Goal: Task Accomplishment & Management: Manage account settings

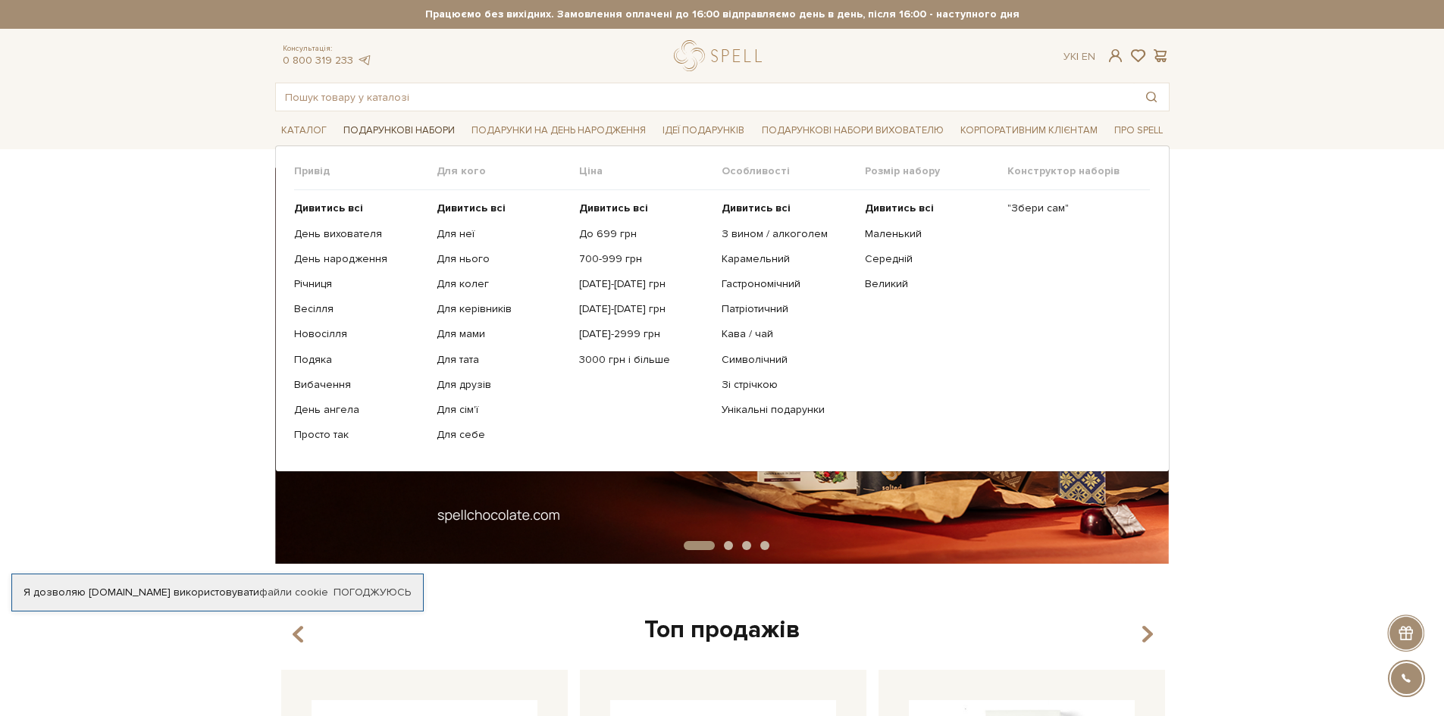
click at [386, 130] on link "Подарункові набори" at bounding box center [399, 130] width 124 height 23
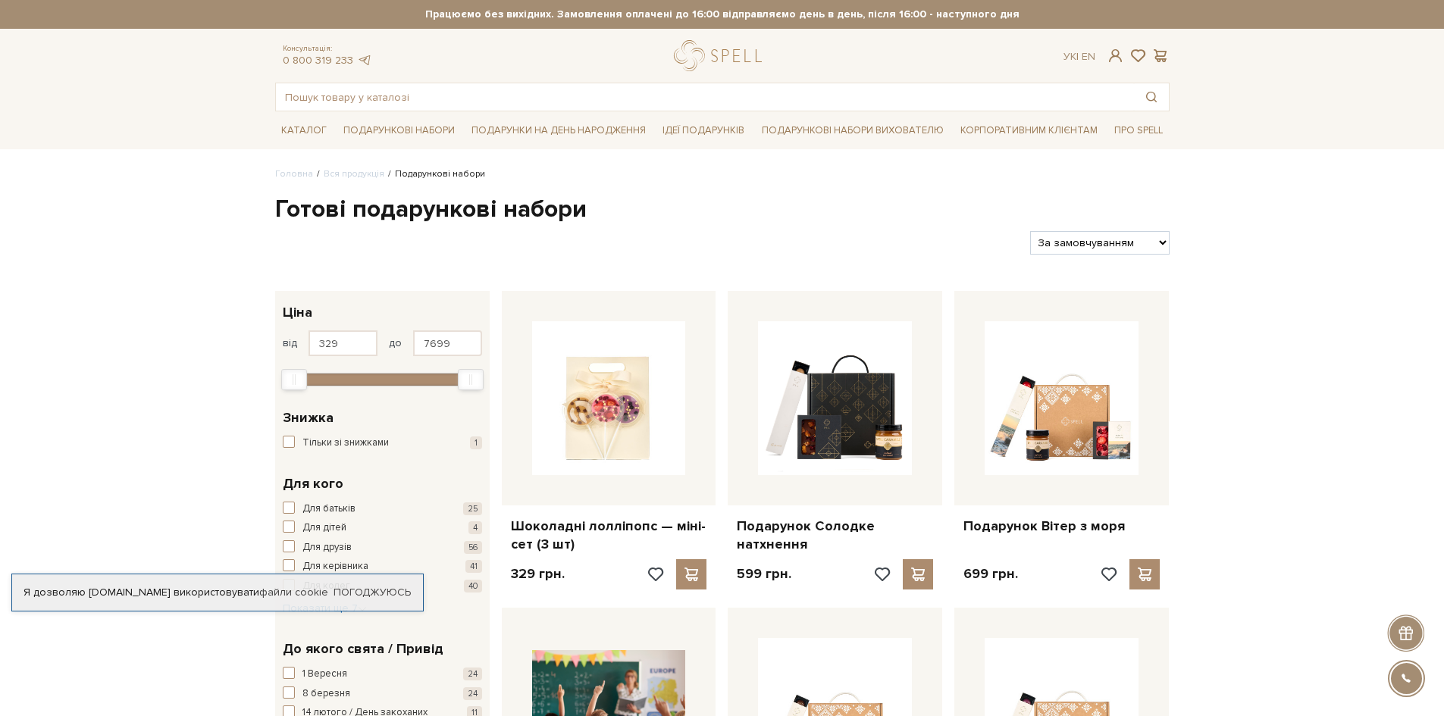
click at [1076, 244] on select "За замовчуванням За Ціною (зростання) За Ціною (зменшення) Новинки За популярні…" at bounding box center [1099, 242] width 139 height 23
select select "https://spellchocolate.com/our-productions/podarunkovi-box/?sort=p.price&order=…"
click at [1030, 231] on select "За замовчуванням За Ціною (зростання) За Ціною (зменшення) Новинки За популярні…" at bounding box center [1099, 242] width 139 height 23
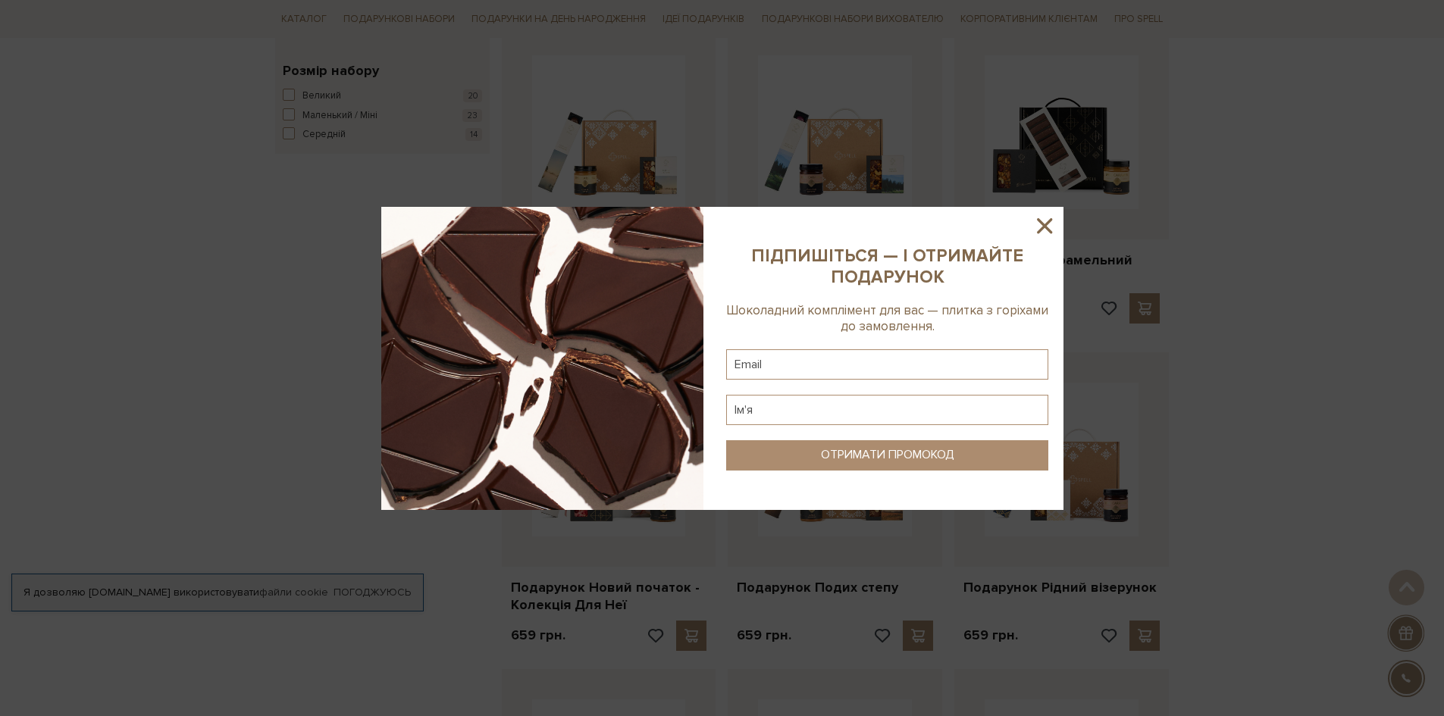
scroll to position [682, 0]
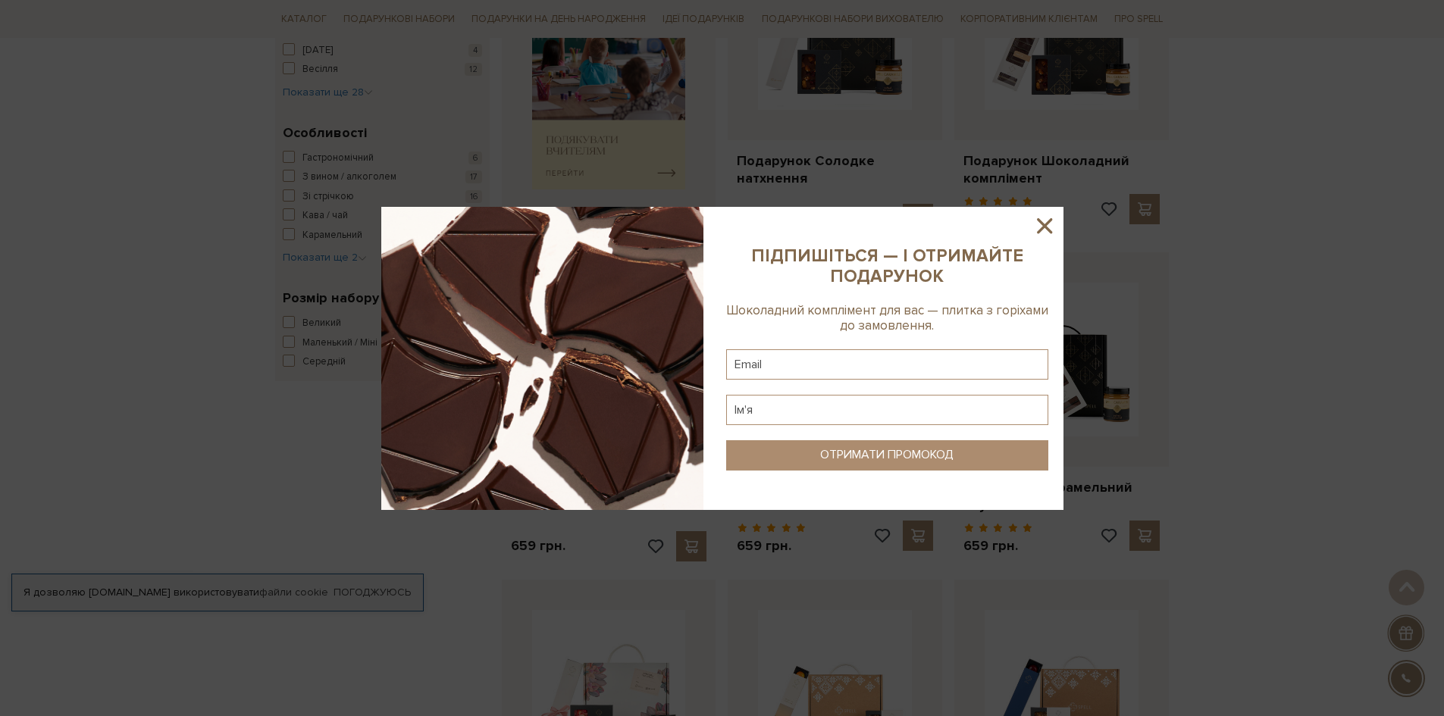
click at [1049, 224] on icon at bounding box center [1044, 226] width 26 height 26
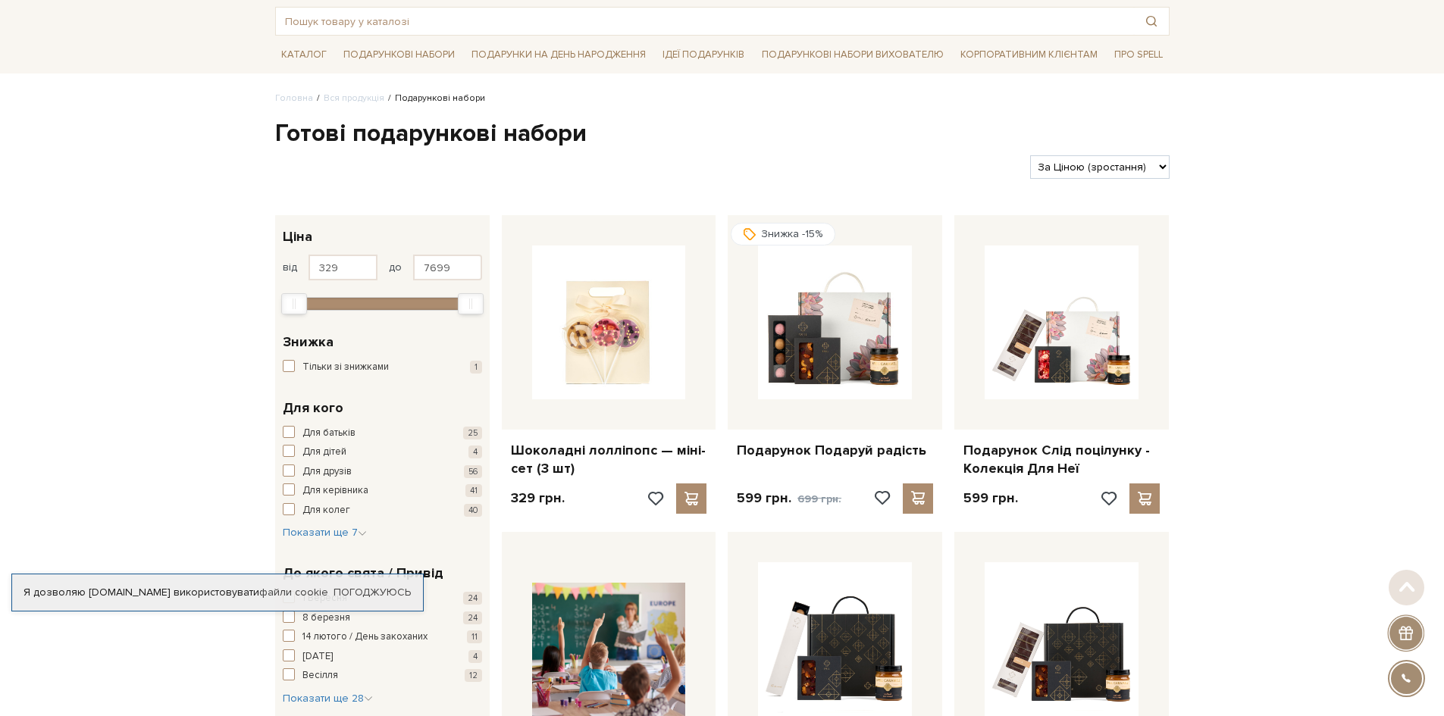
scroll to position [0, 0]
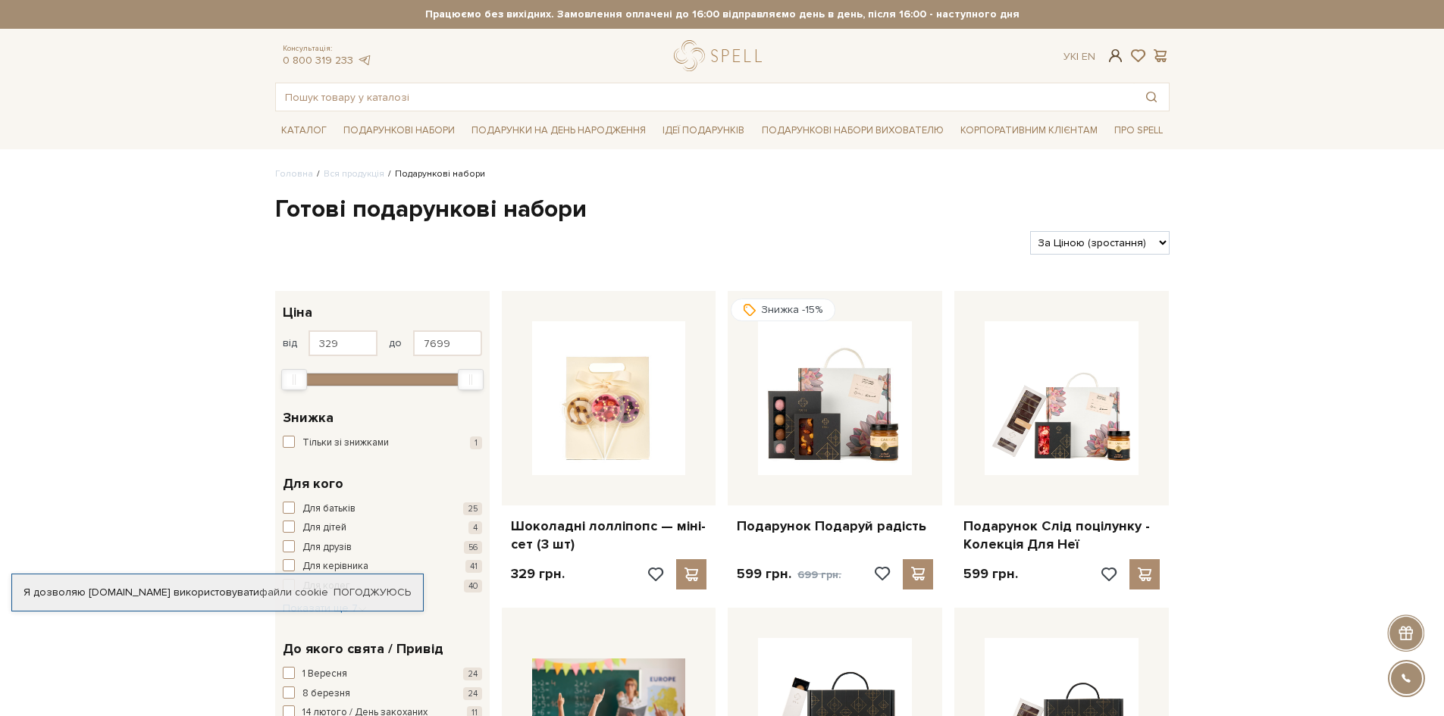
click at [1109, 53] on span at bounding box center [1115, 56] width 18 height 16
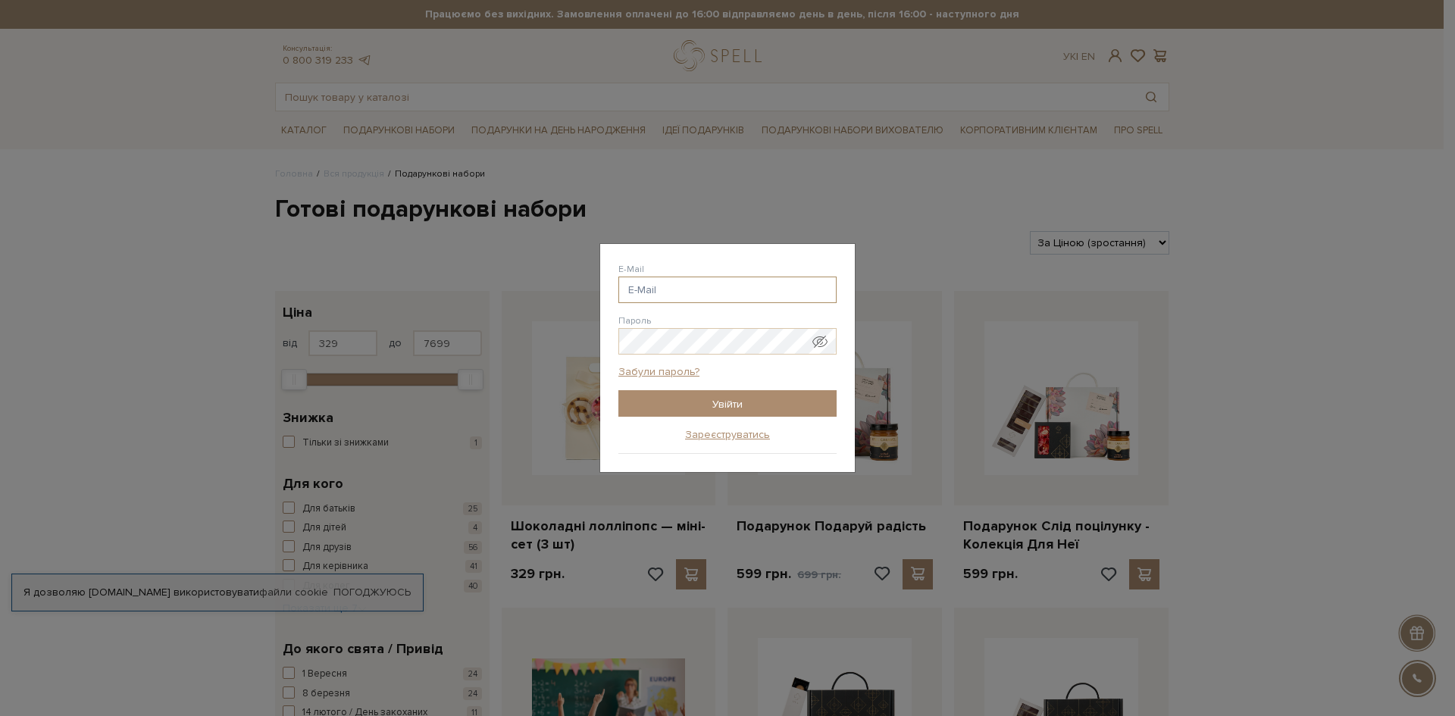
click at [685, 283] on input "E-Mail" at bounding box center [727, 290] width 218 height 27
type input "[EMAIL_ADDRESS][DOMAIN_NAME]"
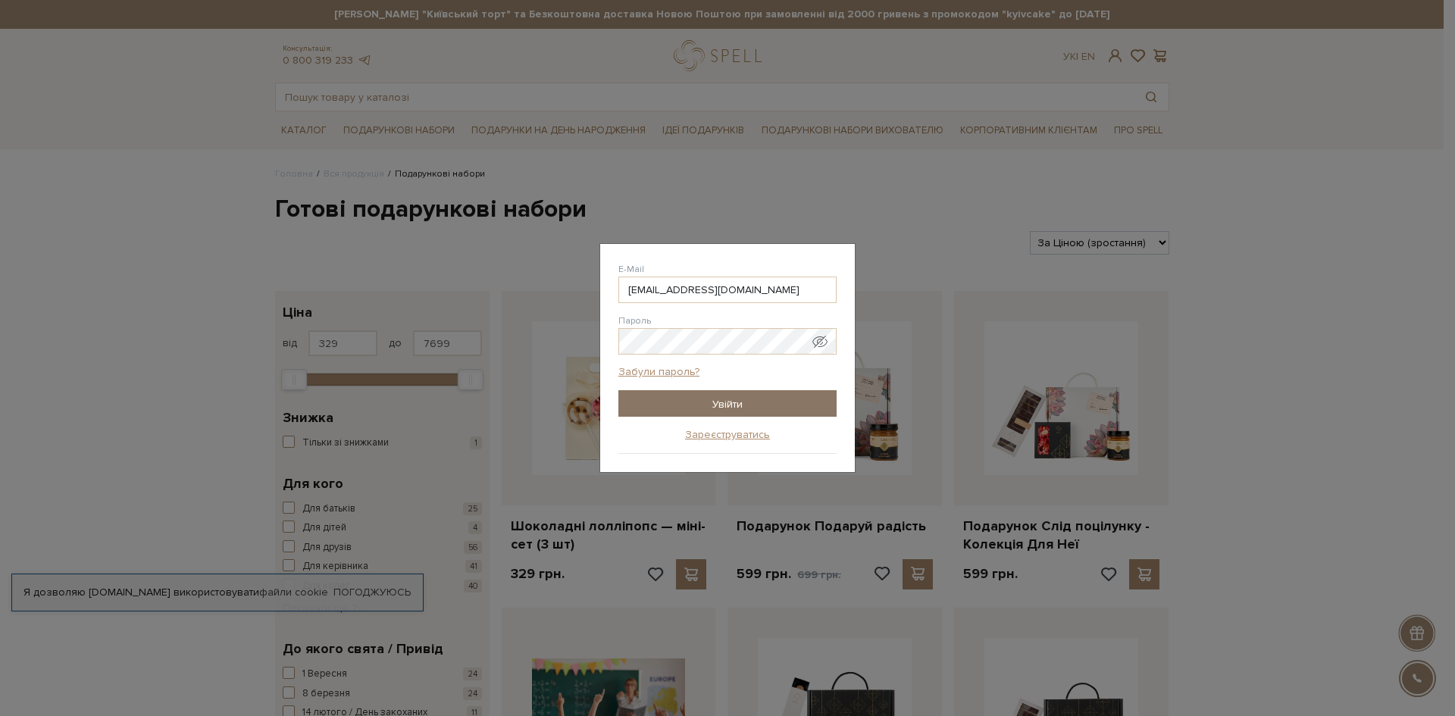
click at [702, 393] on input "Увійти" at bounding box center [727, 403] width 218 height 27
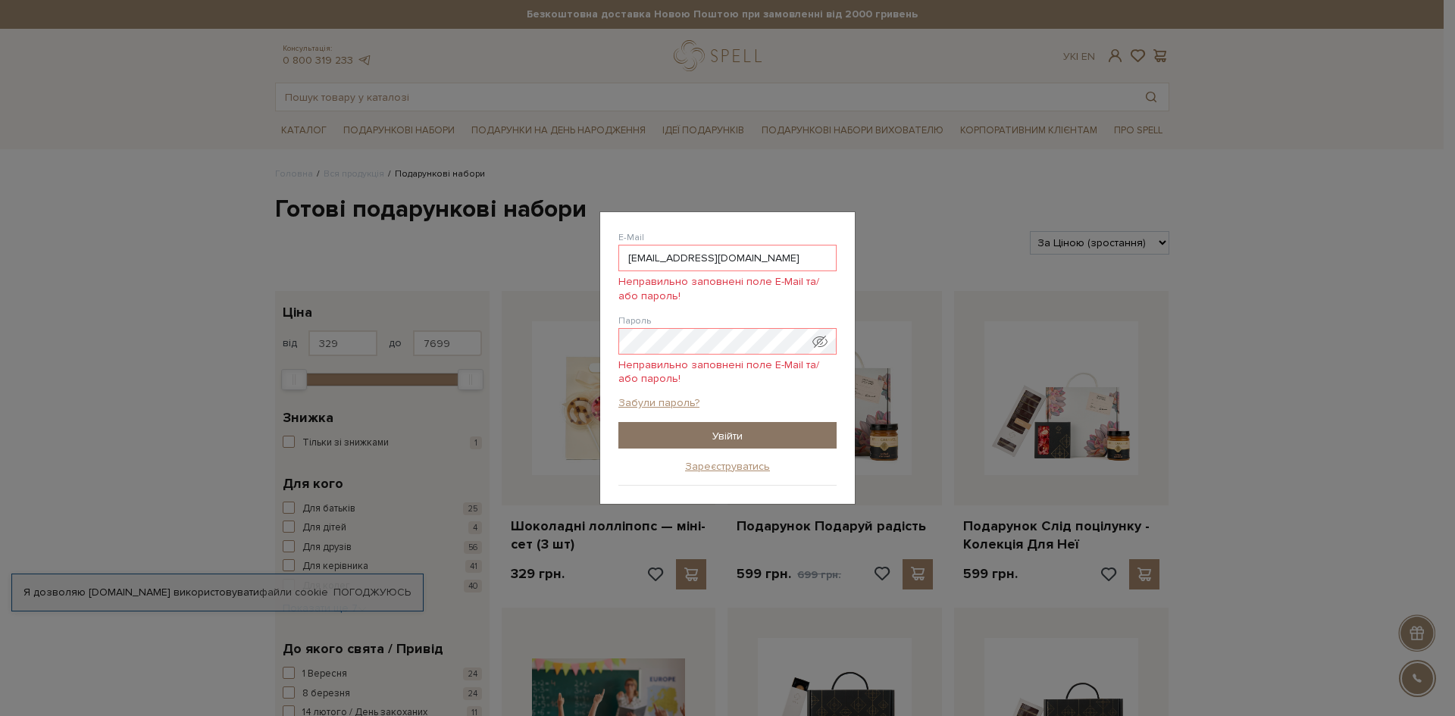
click at [689, 436] on input "Увійти" at bounding box center [727, 435] width 218 height 27
click at [672, 399] on link "Забули пароль?" at bounding box center [658, 403] width 81 height 14
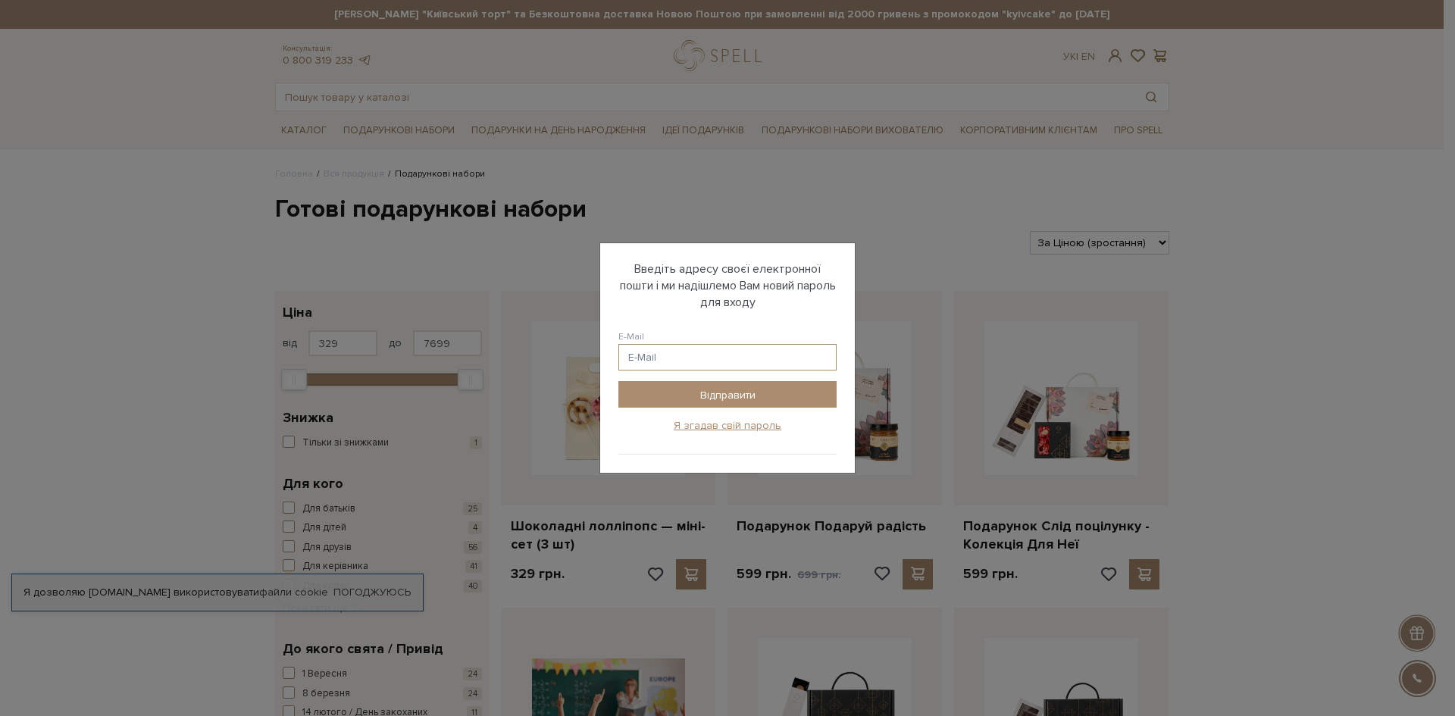
click at [680, 355] on input "E-Mail" at bounding box center [727, 357] width 218 height 27
type input "ogurchik@gmail.com"
click at [674, 393] on input "Відправити" at bounding box center [727, 394] width 218 height 27
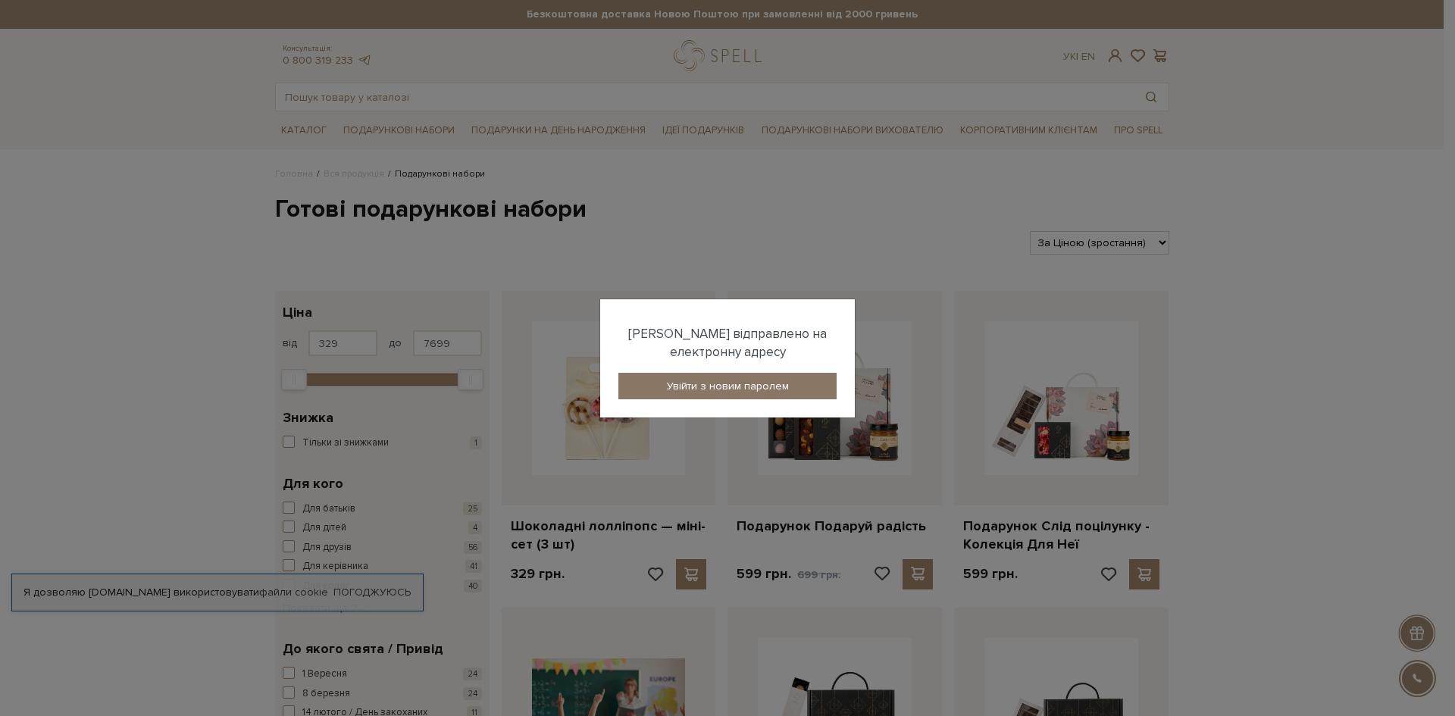
click at [710, 379] on link "Увійти з новим паролем" at bounding box center [727, 386] width 218 height 27
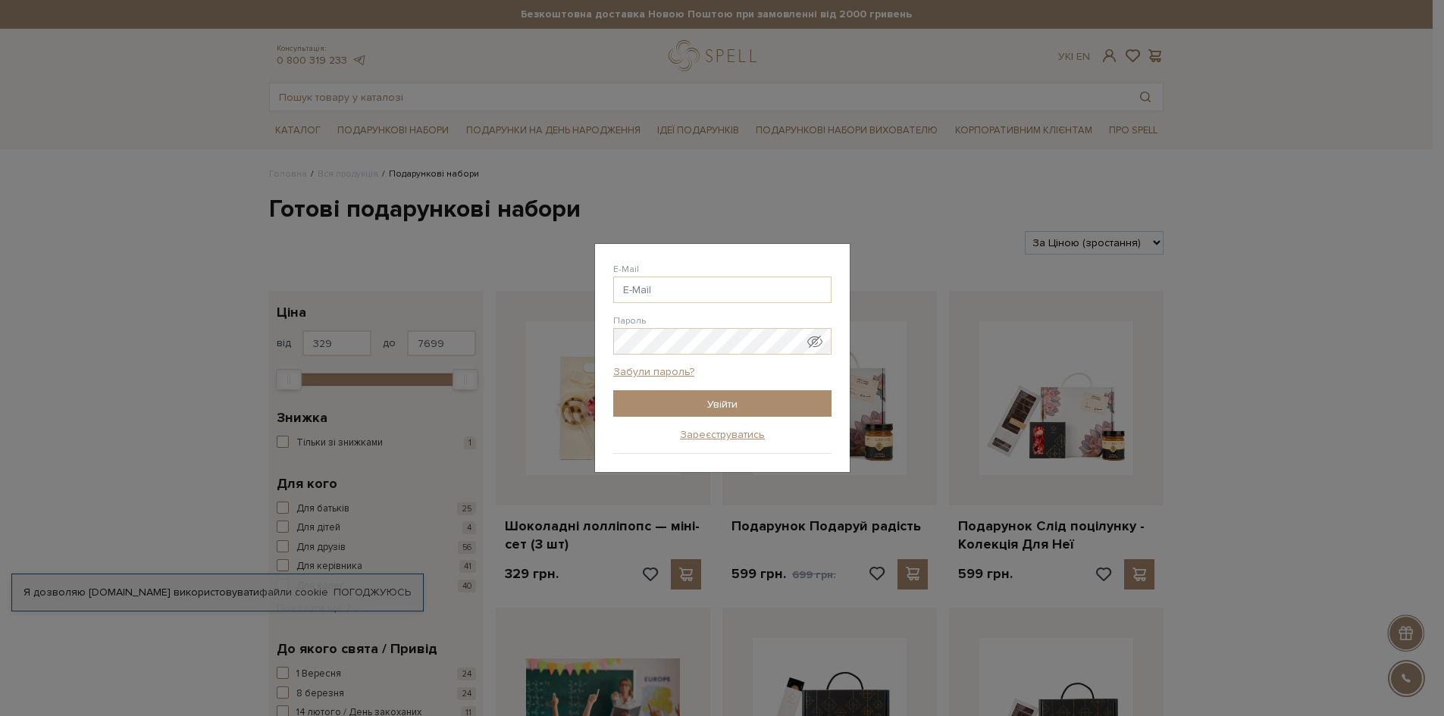
click at [1316, 439] on div "Авторизація E-Mail ogurchik @gmail.com ogurchik @ukr.net ogurchik @i.ua ogurchi…" at bounding box center [722, 358] width 1444 height 716
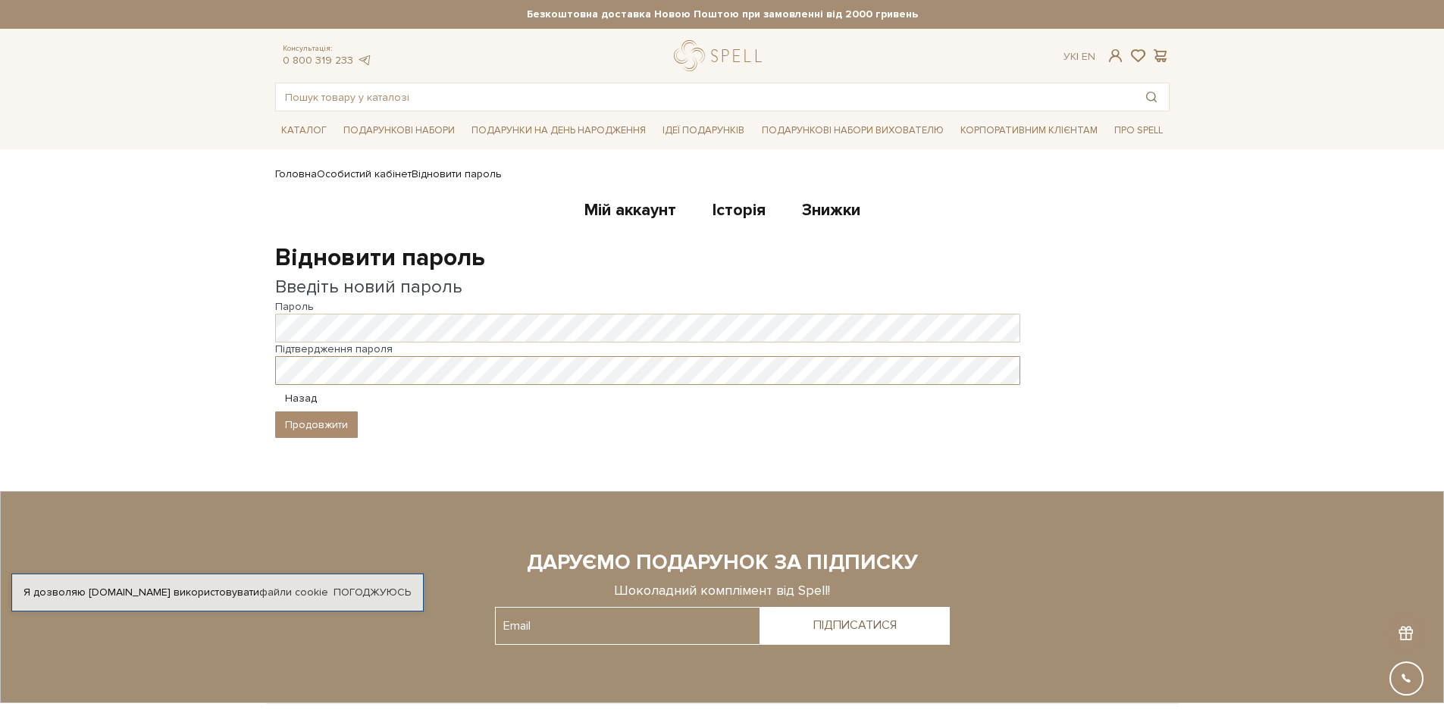
click at [275, 411] on button "Продовжити" at bounding box center [316, 424] width 83 height 27
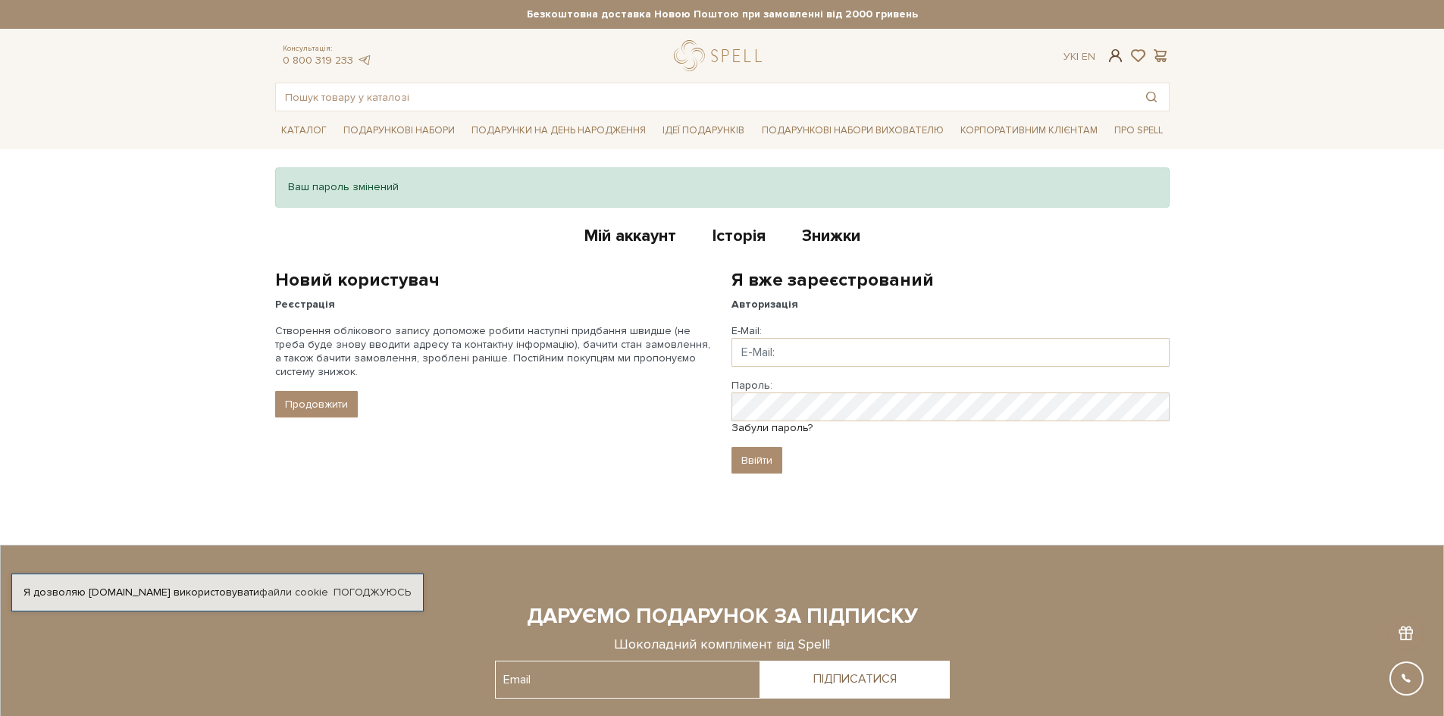
click at [1114, 63] on span at bounding box center [1115, 56] width 18 height 16
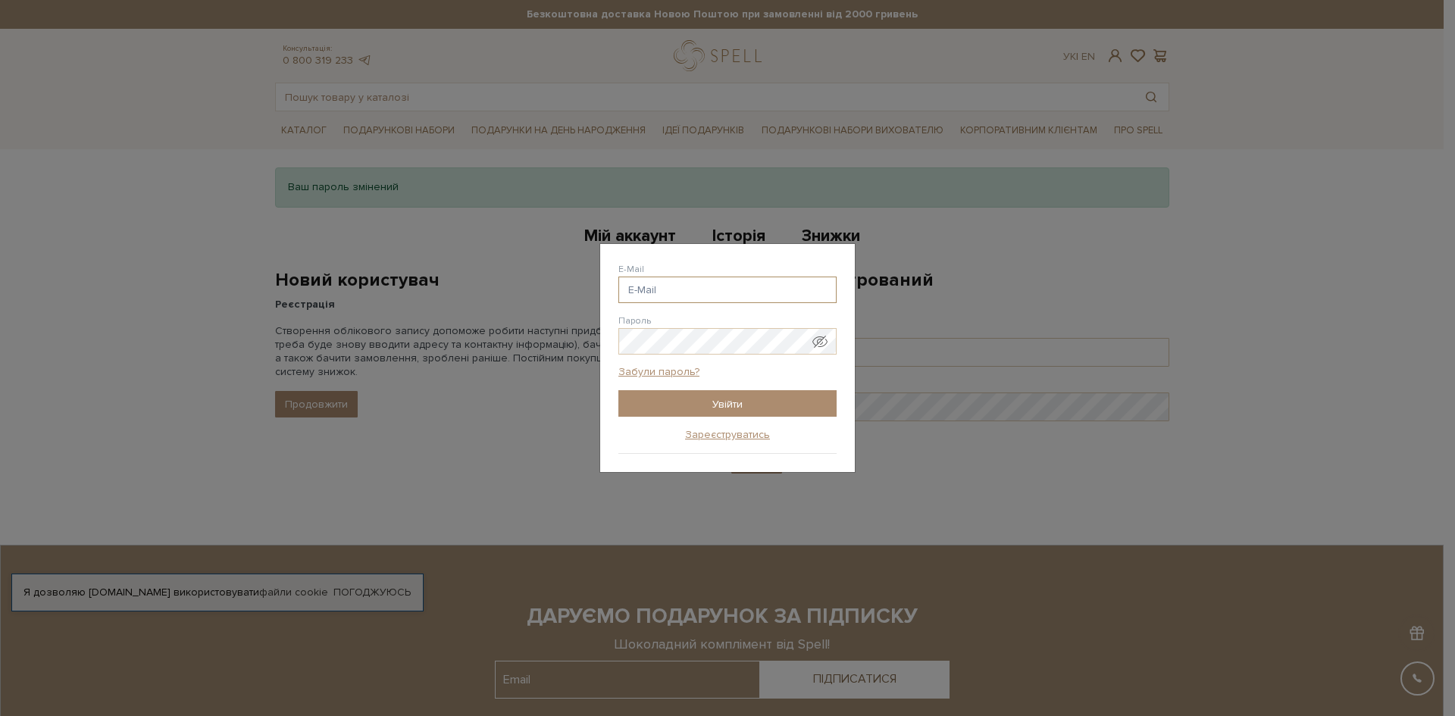
click at [729, 286] on input "E-Mail" at bounding box center [727, 290] width 218 height 27
type input "[EMAIL_ADDRESS][DOMAIN_NAME]"
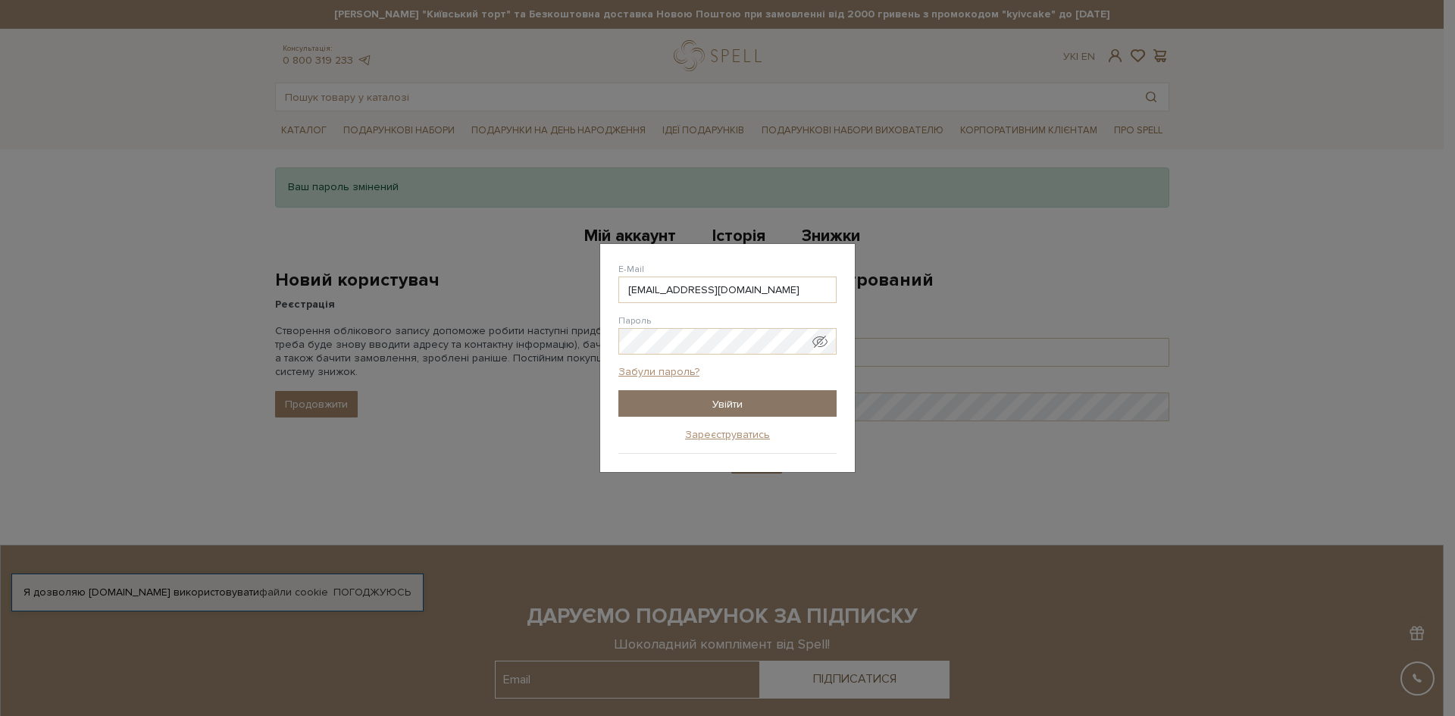
click at [734, 399] on input "Увійти" at bounding box center [727, 403] width 218 height 27
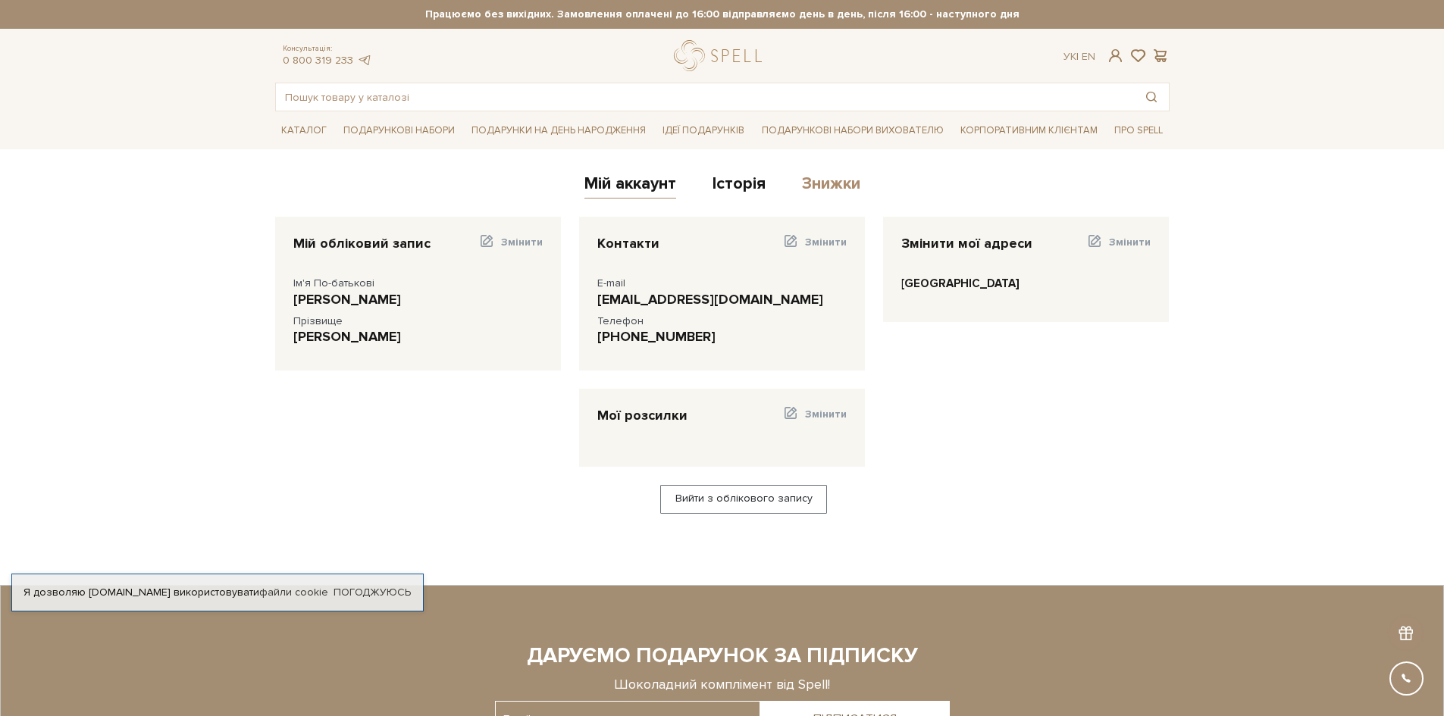
click at [834, 186] on link "Знижки" at bounding box center [831, 186] width 58 height 25
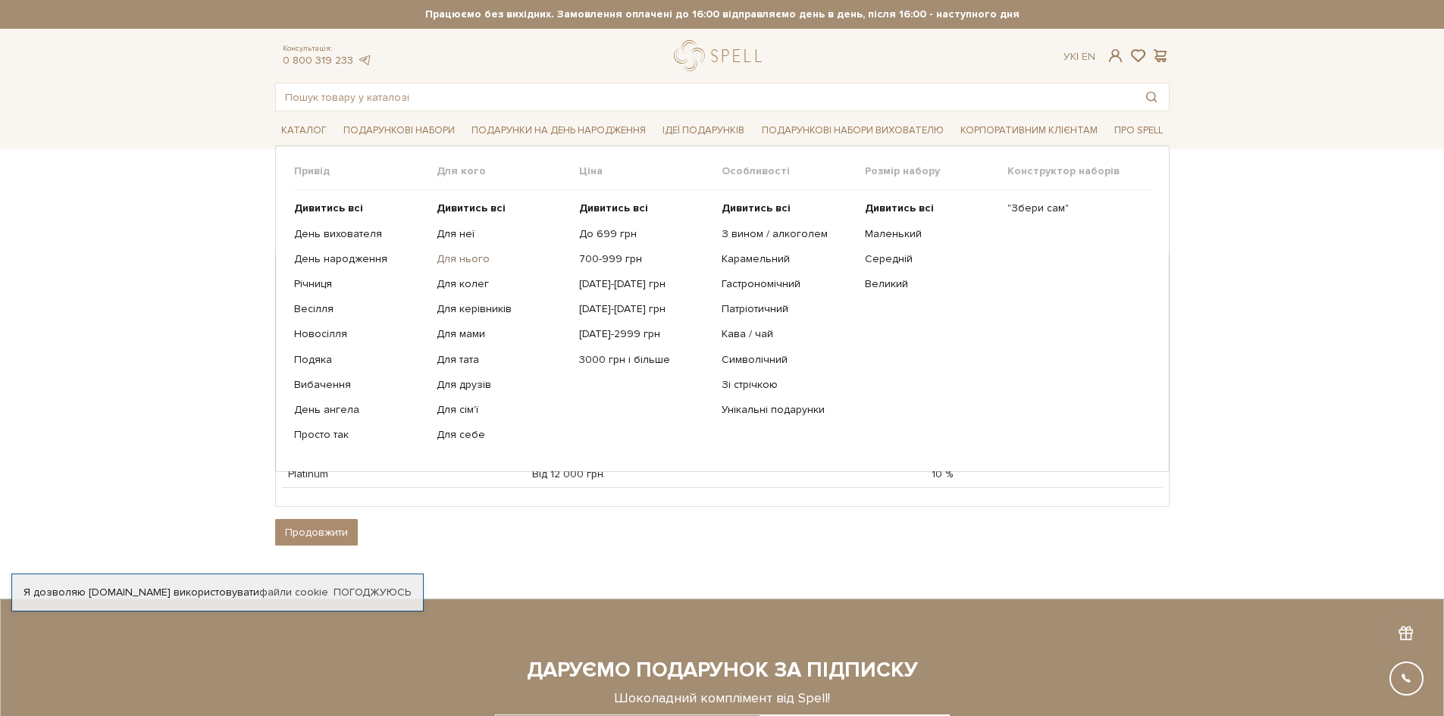
click at [456, 258] on link "Для нього" at bounding box center [501, 259] width 131 height 14
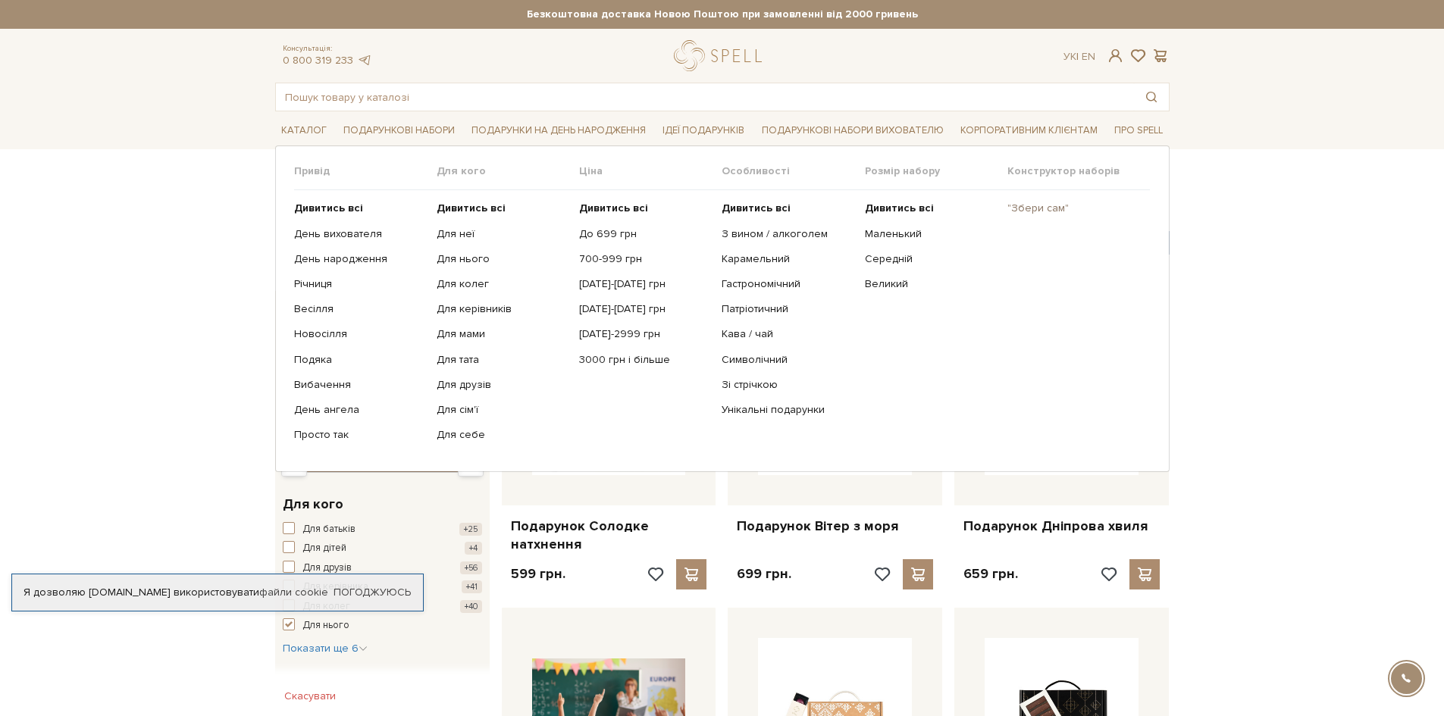
click at [1053, 208] on link ""Збери сам"" at bounding box center [1072, 209] width 131 height 14
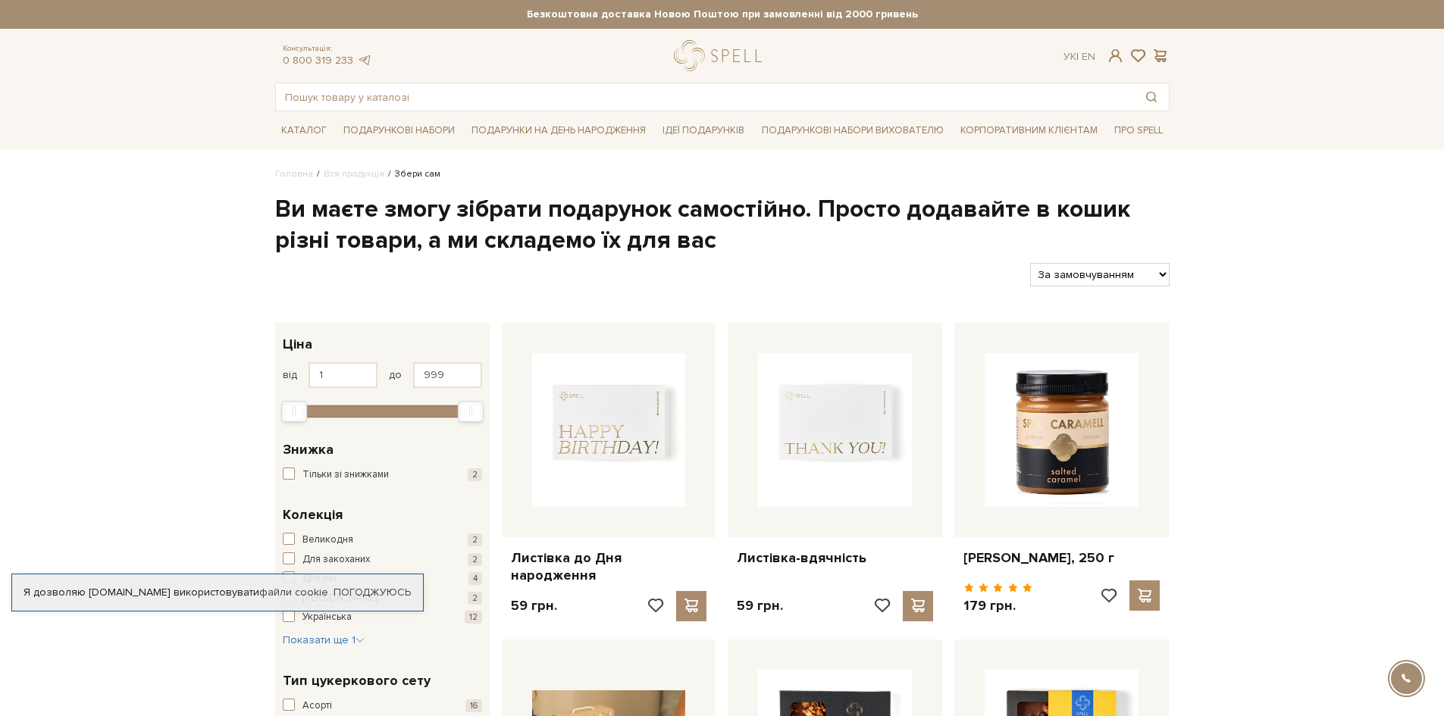
click at [1097, 276] on select "За замовчуванням За Ціною (зростання) За Ціною (зменшення) Новинки За популярні…" at bounding box center [1099, 274] width 139 height 23
select select "https://spellchocolate.com/our-productions/zbery-sam/?sort=p.price&order=ASC"
click at [1030, 263] on select "За замовчуванням За Ціною (зростання) За Ціною (зменшення) Новинки За популярні…" at bounding box center [1099, 274] width 139 height 23
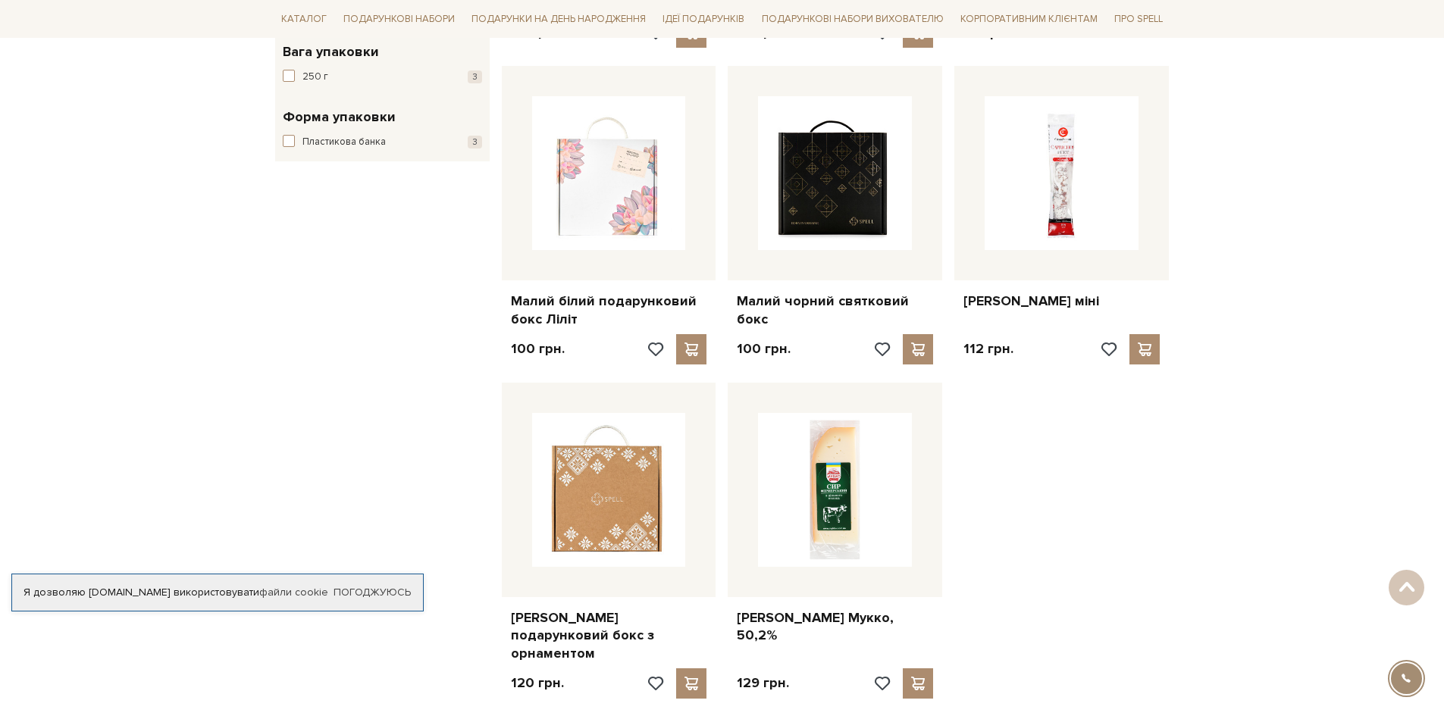
scroll to position [1667, 0]
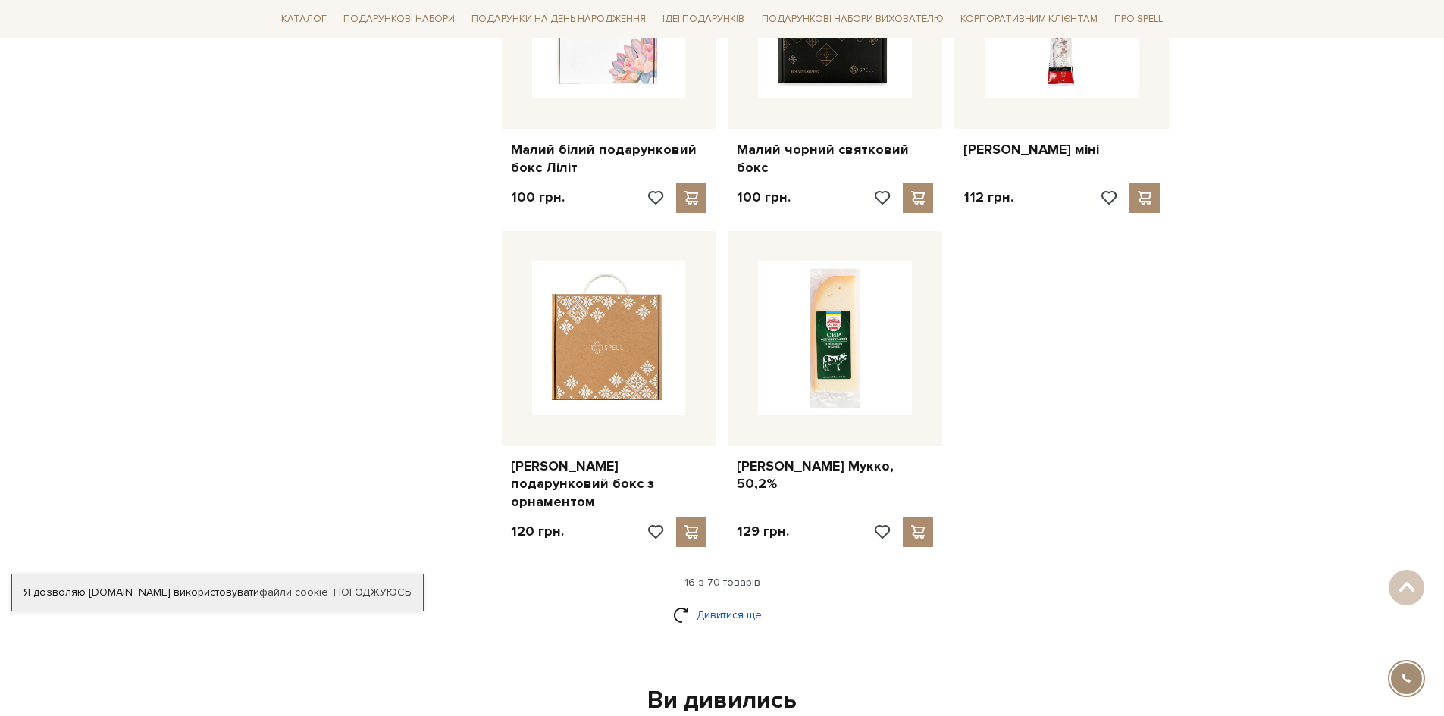
click at [724, 602] on link "Дивитися ще" at bounding box center [722, 615] width 99 height 27
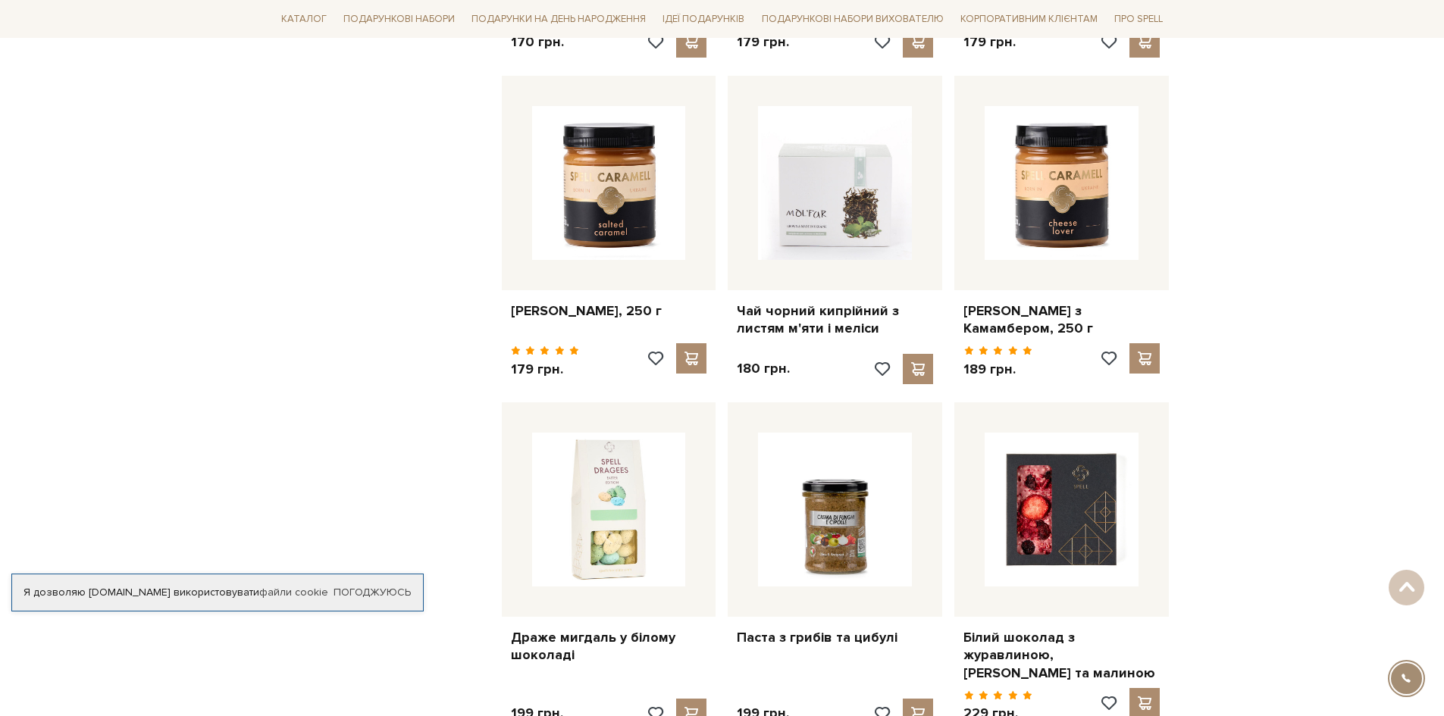
scroll to position [3183, 0]
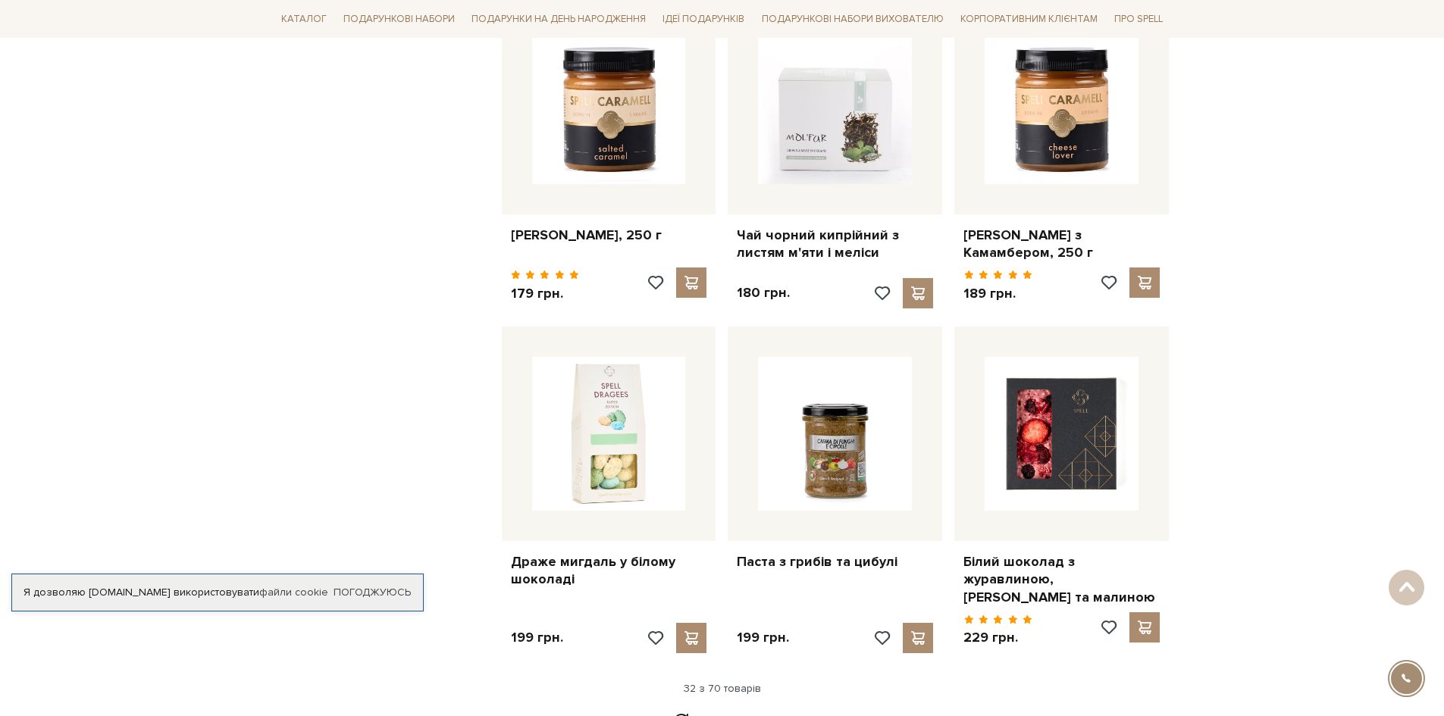
click at [699, 708] on link "Дивитися ще" at bounding box center [722, 721] width 99 height 27
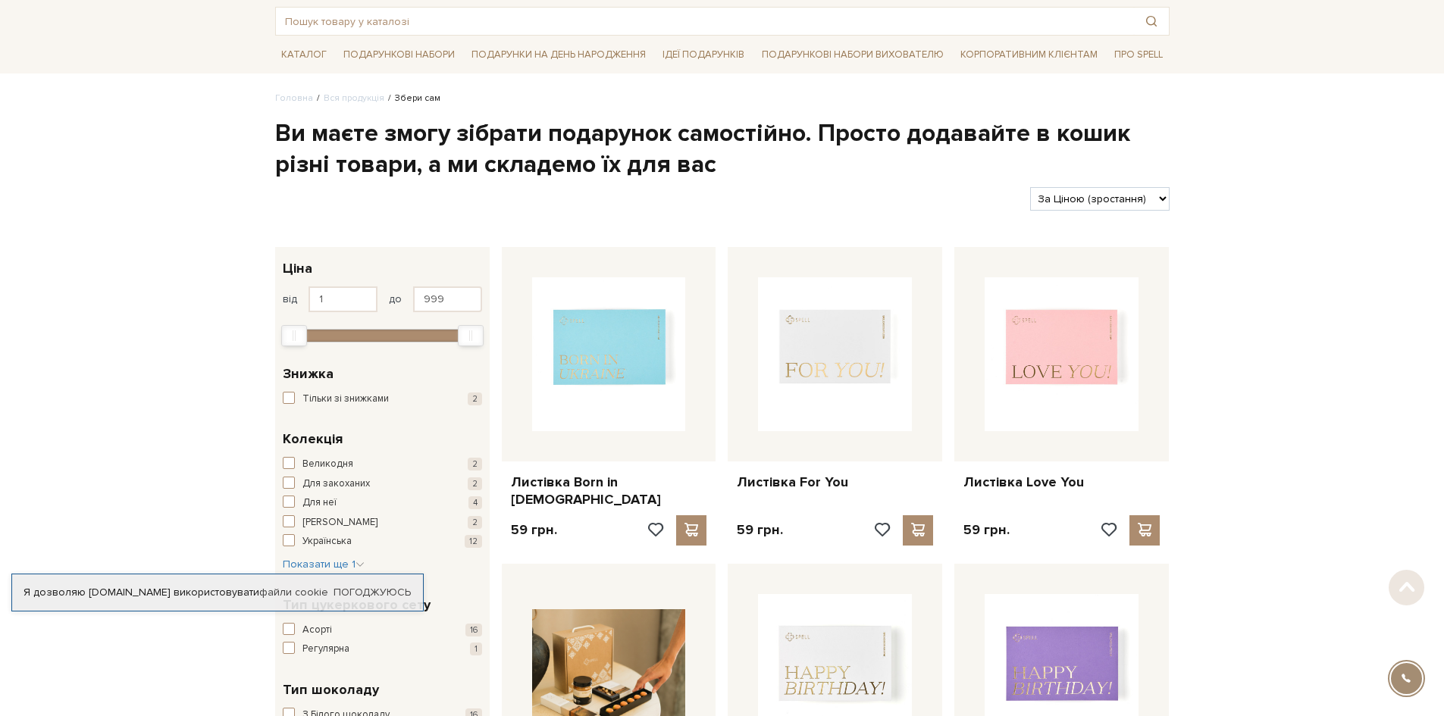
scroll to position [0, 0]
